Goal: Find specific page/section: Find specific page/section

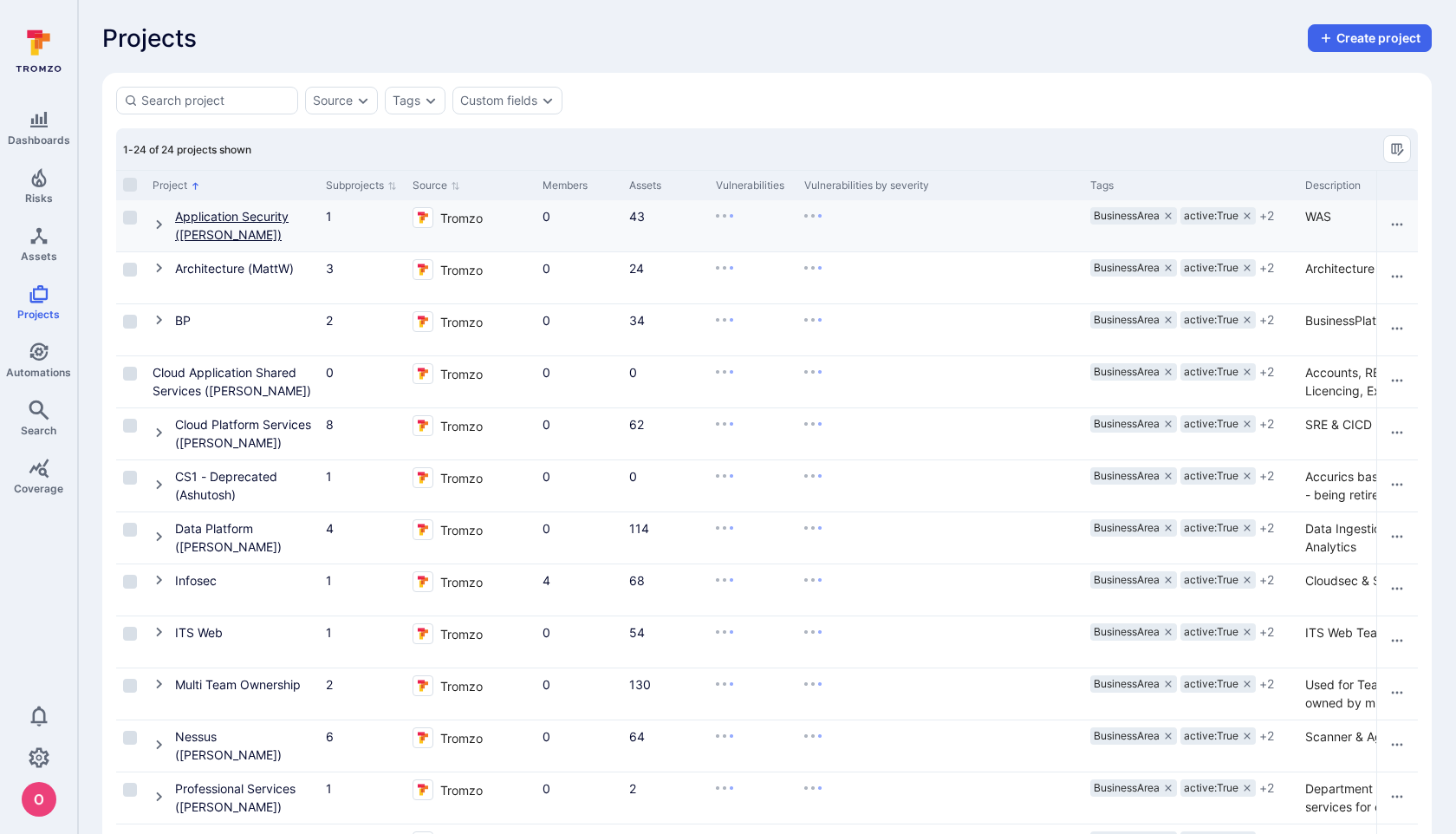
click at [227, 222] on link "Application Security (Raj Agrawal)" at bounding box center [232, 225] width 113 height 33
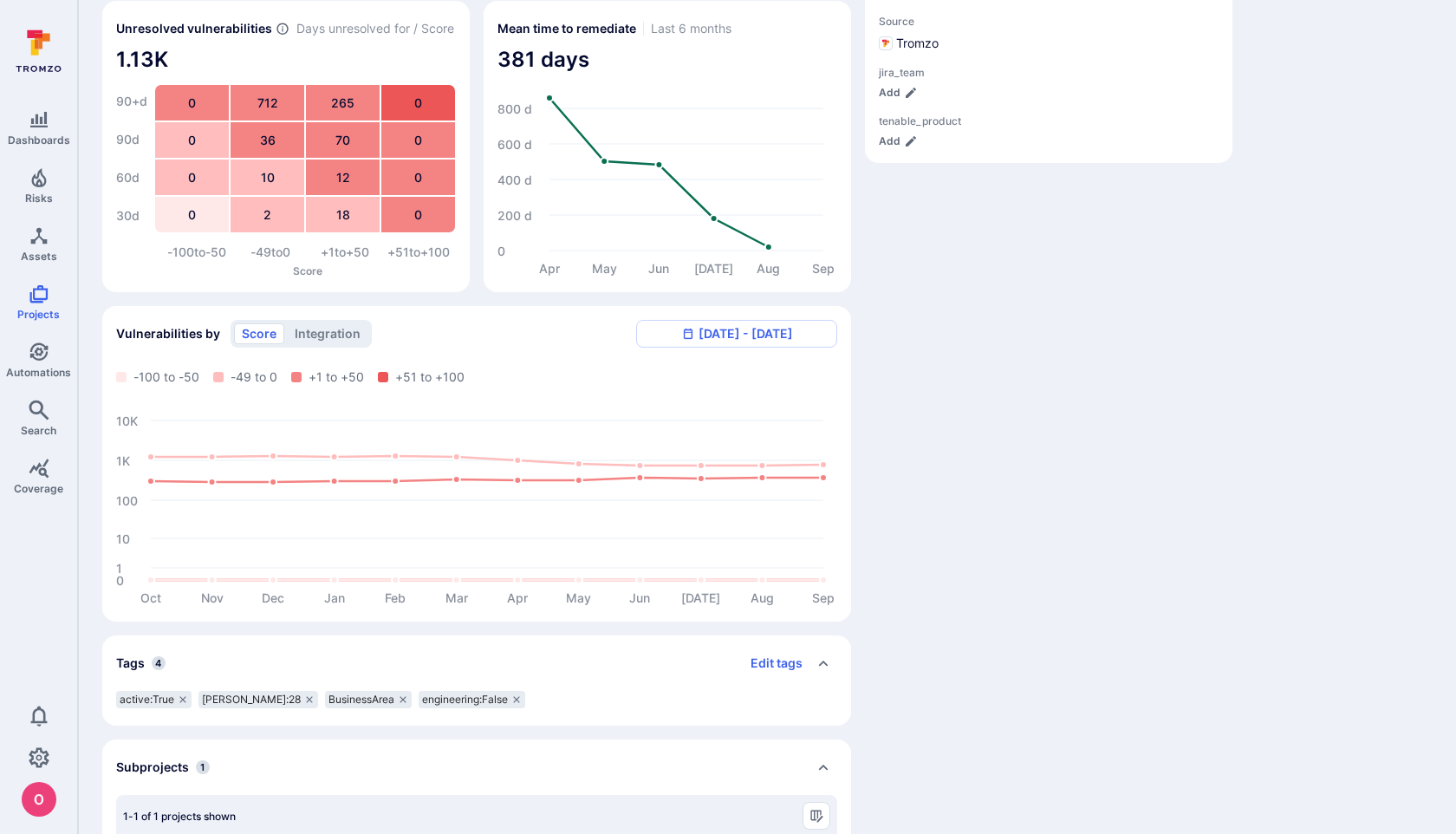
scroll to position [387, 0]
